Goal: Information Seeking & Learning: Learn about a topic

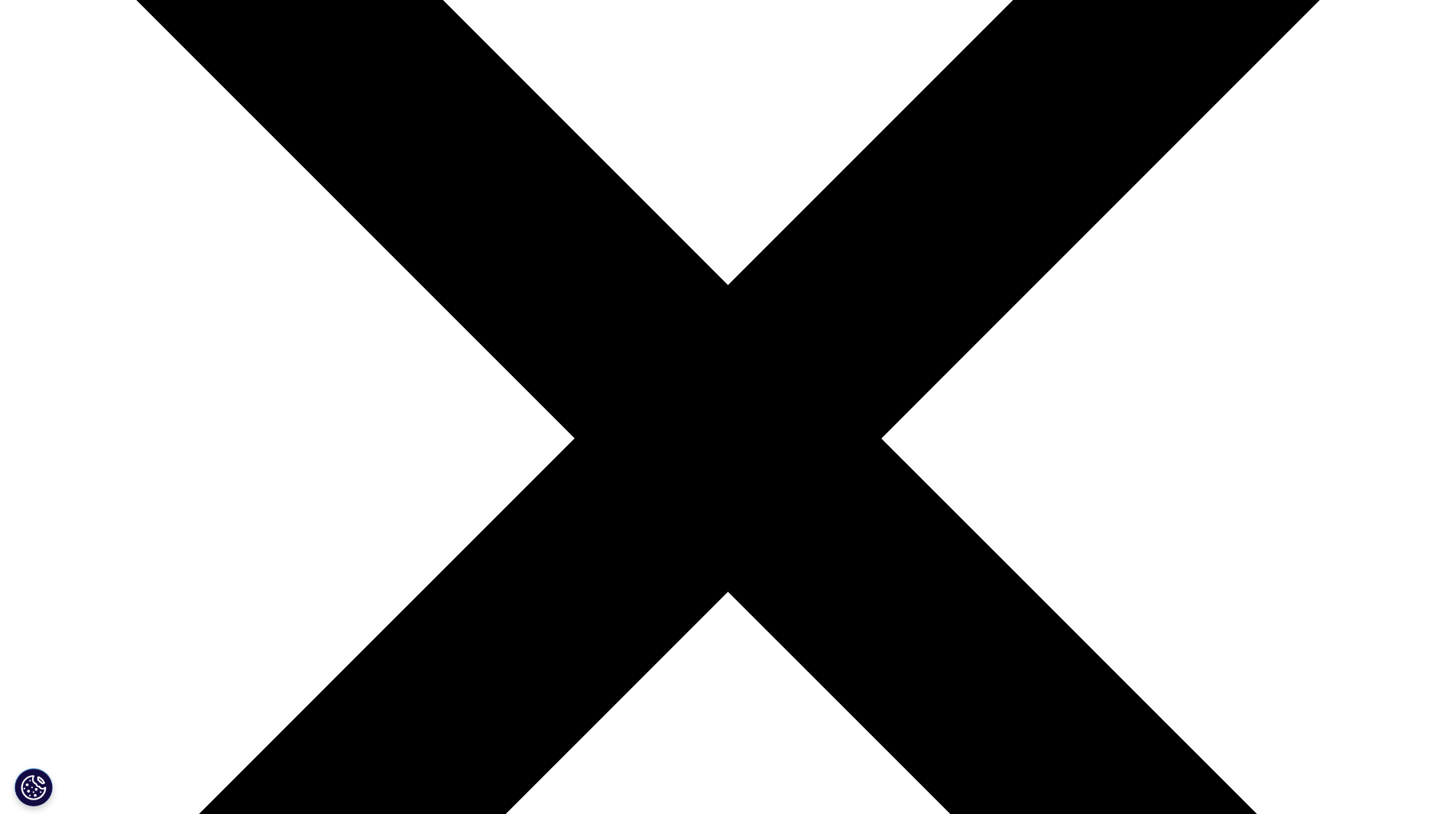
scroll to position [458, 0]
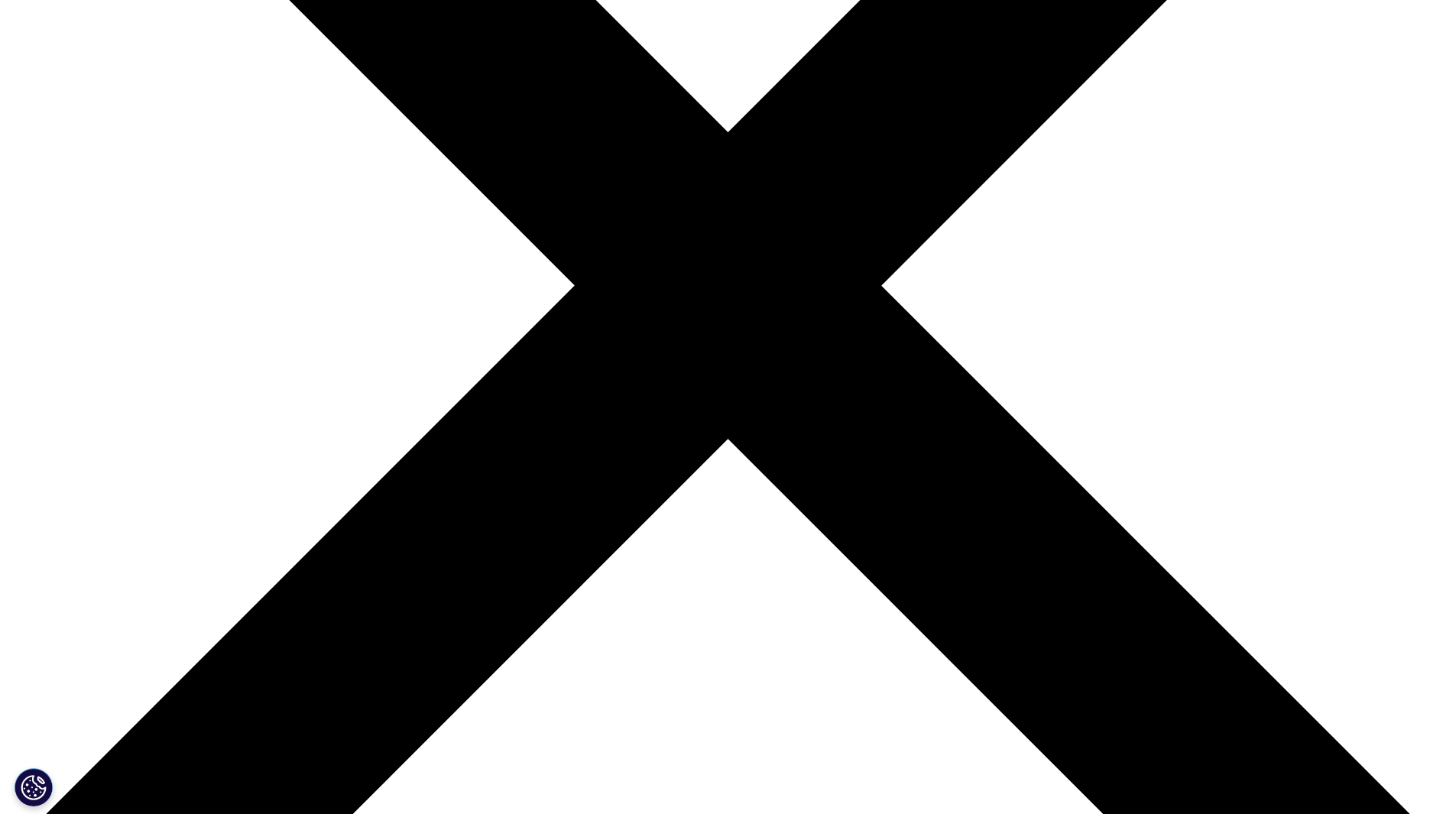
drag, startPoint x: 659, startPoint y: 191, endPoint x: 692, endPoint y: 191, distance: 33.0
drag, startPoint x: 659, startPoint y: 188, endPoint x: 690, endPoint y: 188, distance: 31.0
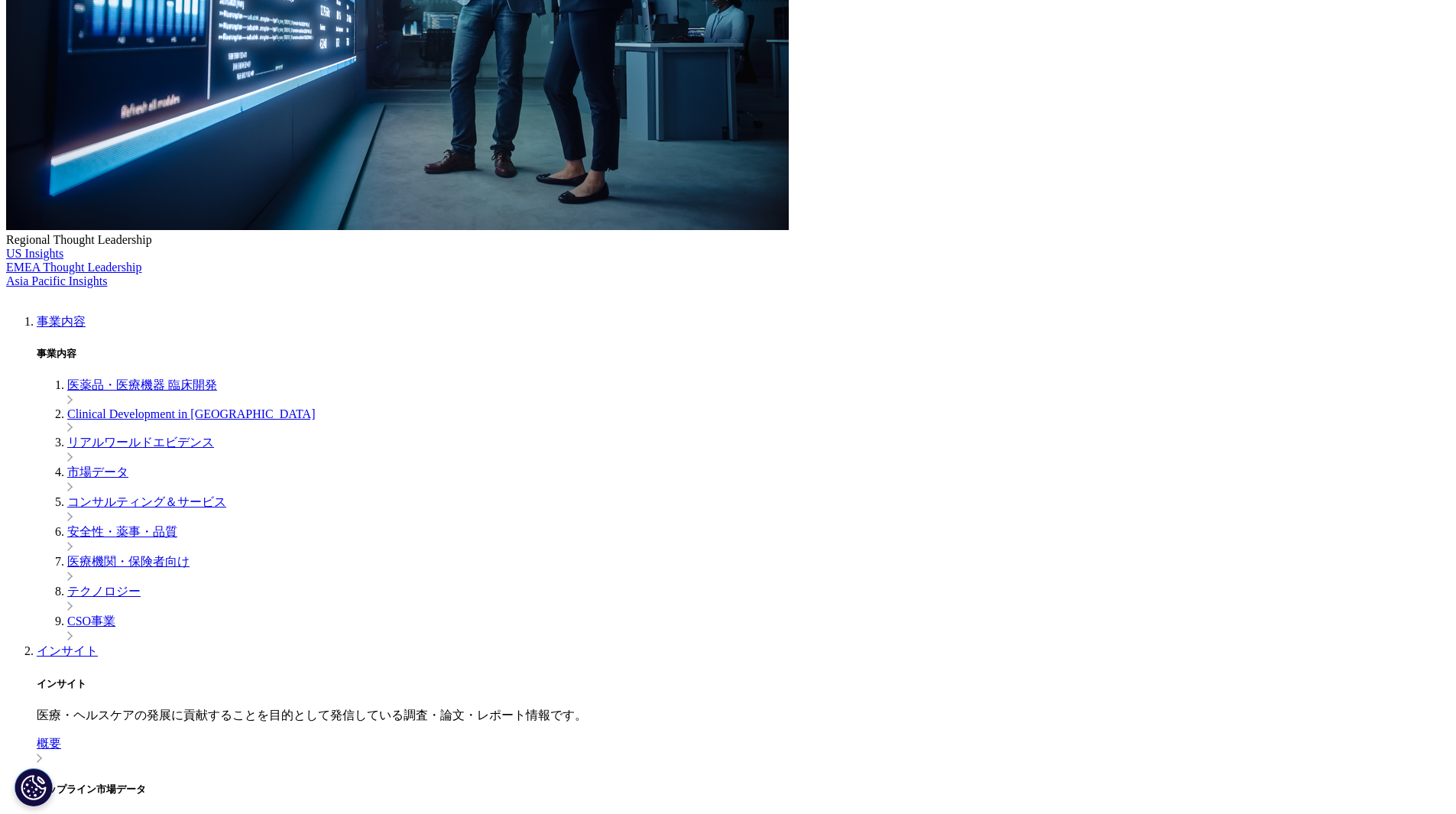
scroll to position [535, 0]
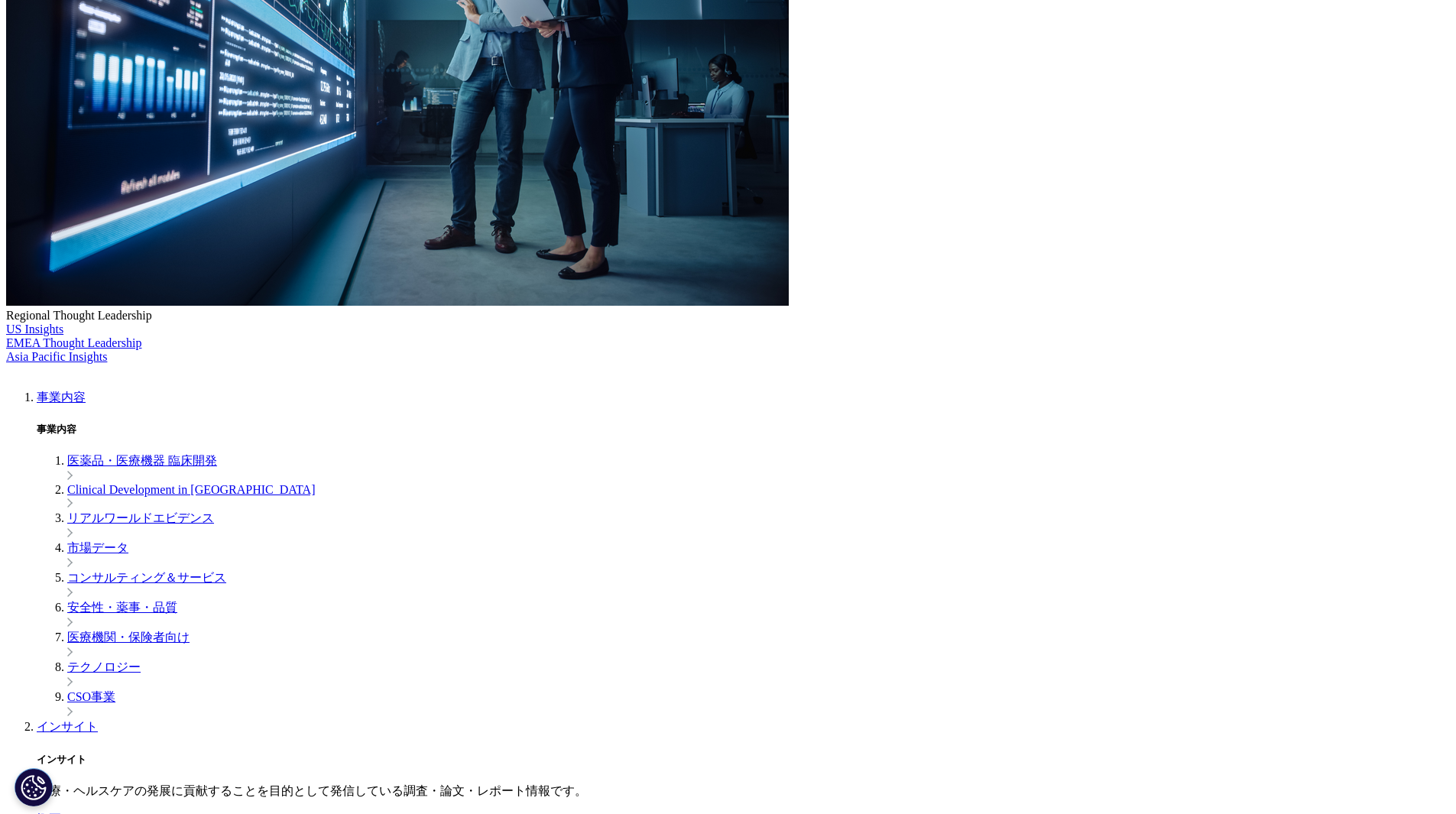
scroll to position [382, 0]
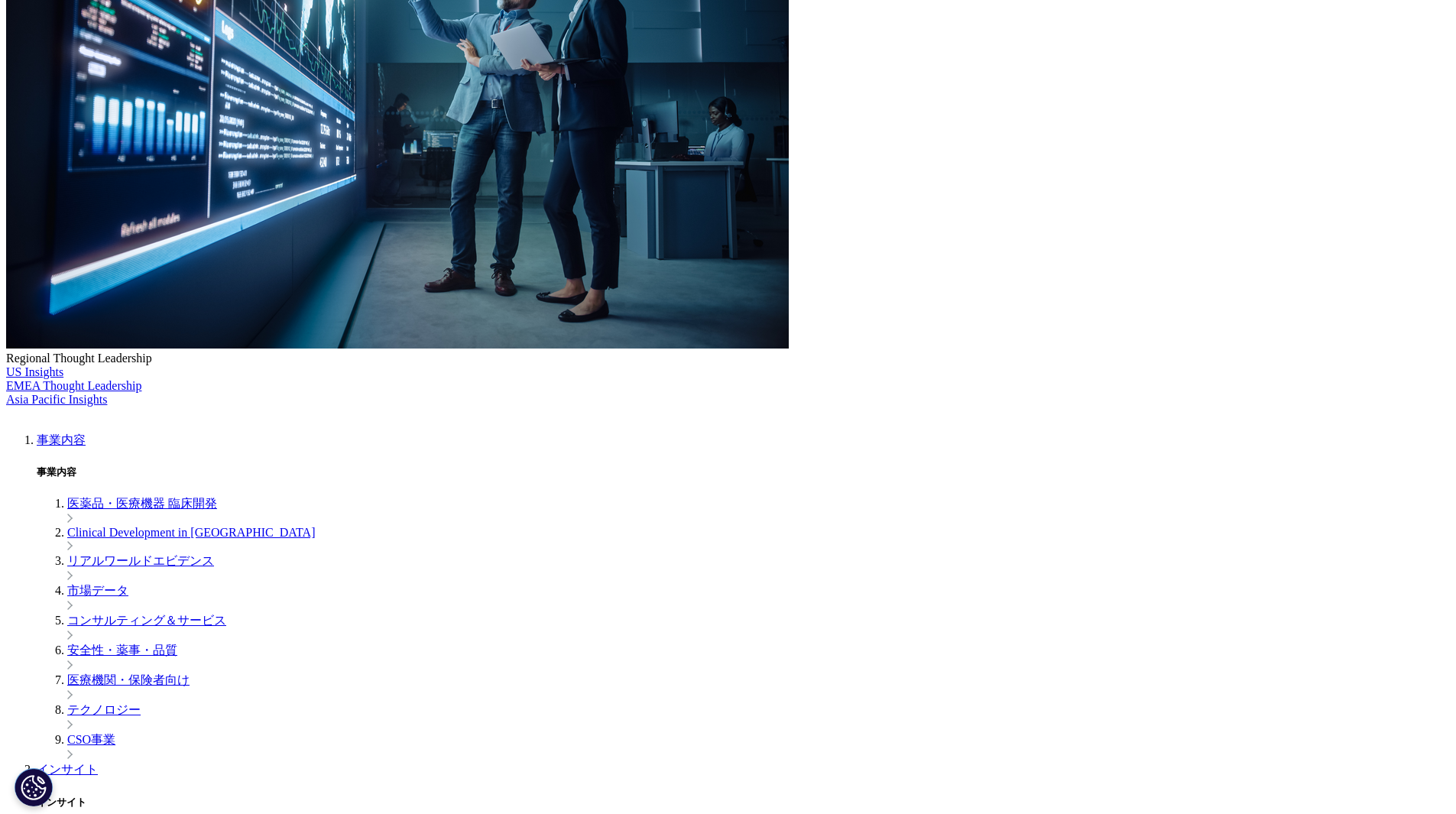
drag, startPoint x: 626, startPoint y: 318, endPoint x: 528, endPoint y: 286, distance: 103.1
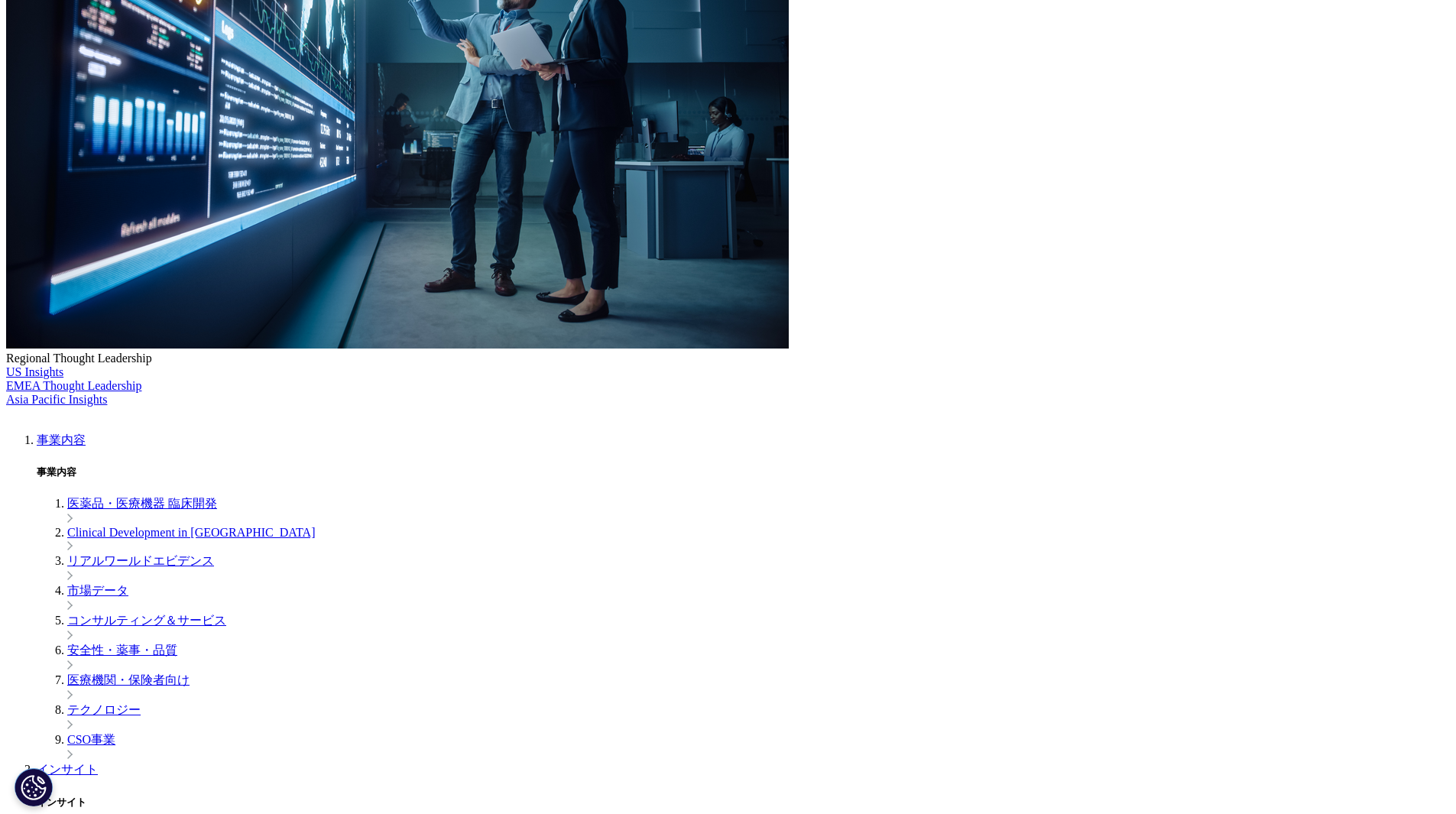
drag, startPoint x: 575, startPoint y: 271, endPoint x: 645, endPoint y: 294, distance: 73.7
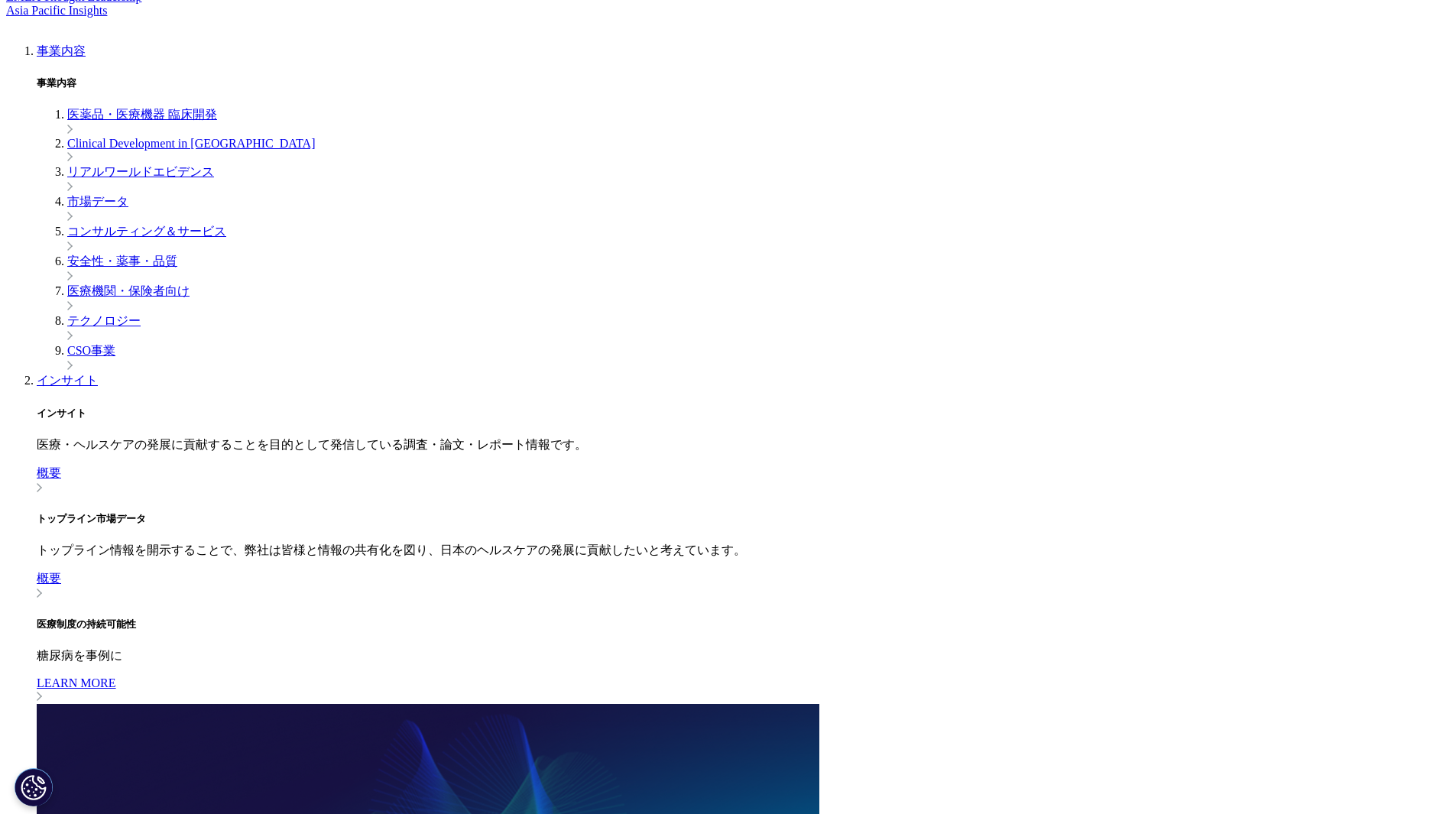
scroll to position [764, 0]
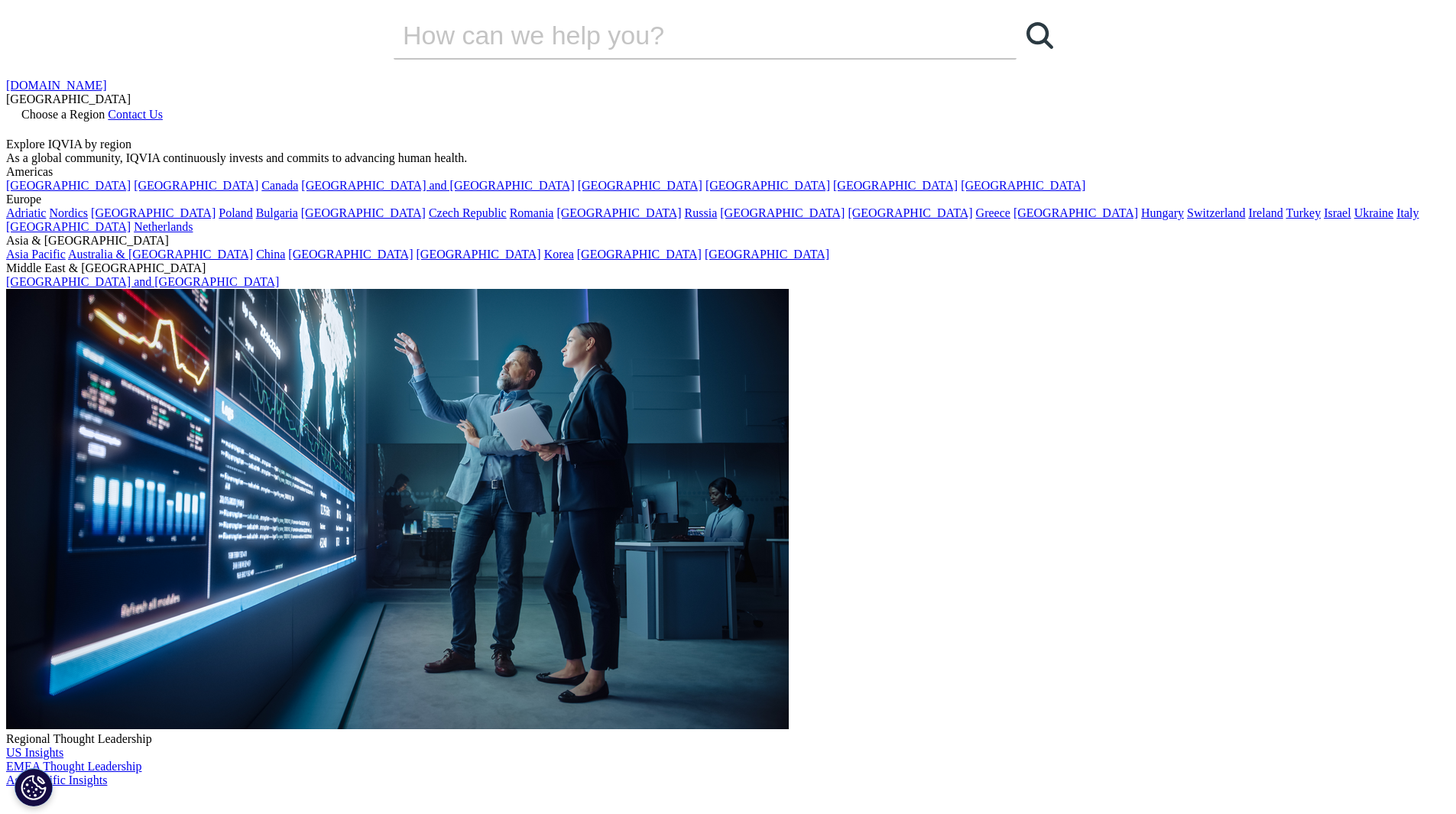
scroll to position [0, 0]
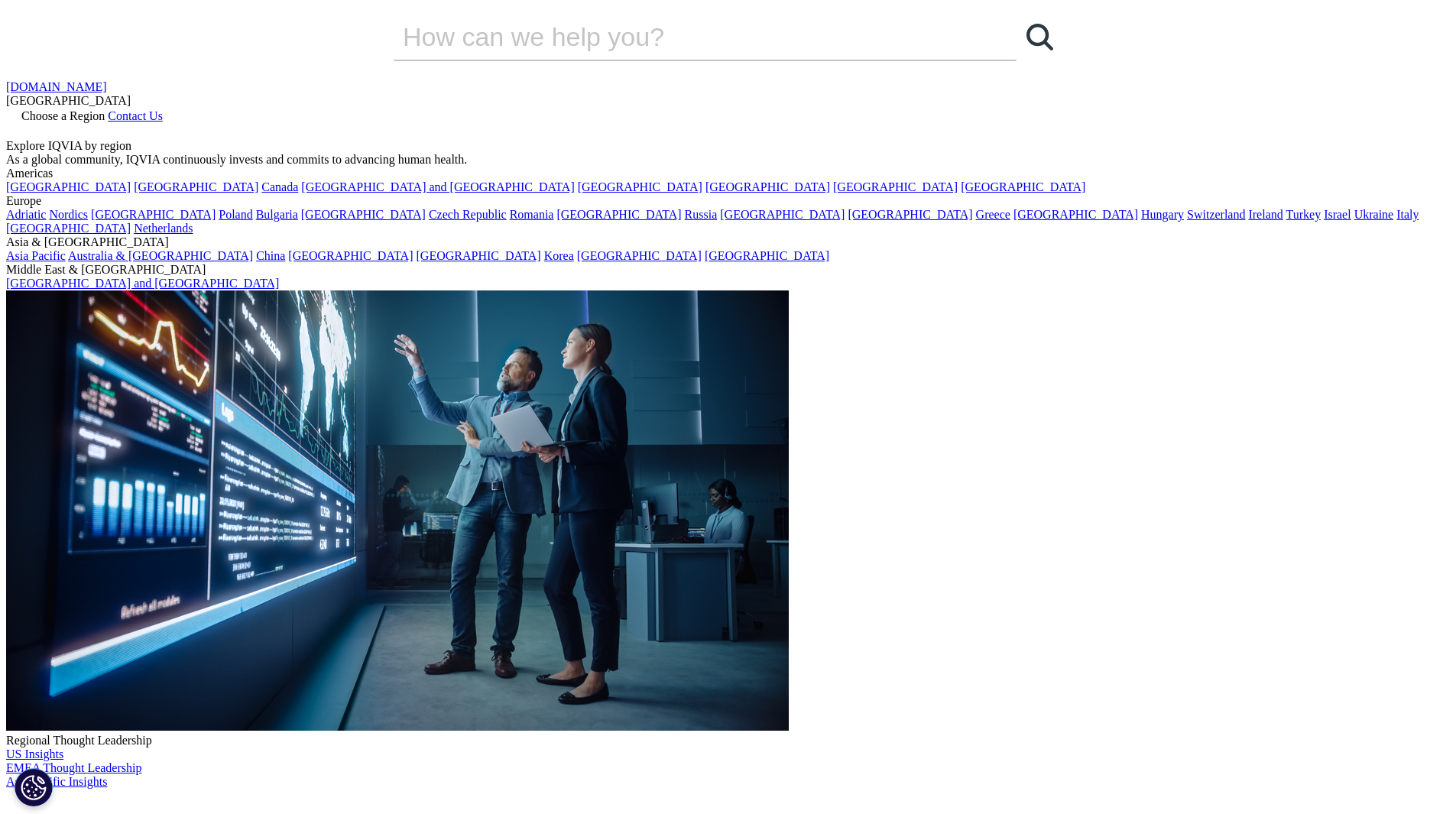
click at [6, 799] on img at bounding box center [6, 799] width 0 height 0
